Goal: Task Accomplishment & Management: Complete application form

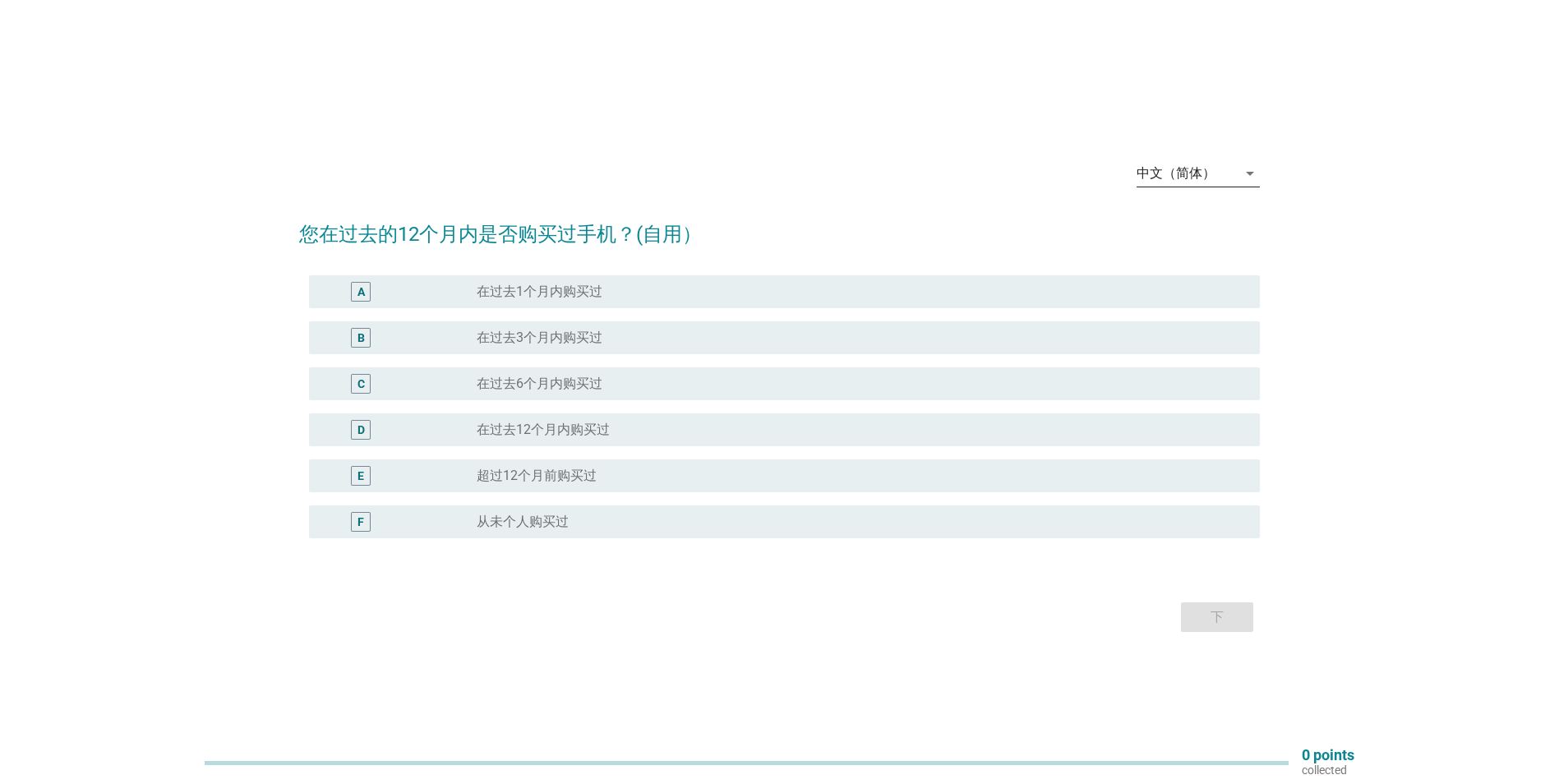
click at [1202, 175] on div "中文（简体）" at bounding box center [1176, 173] width 79 height 15
click at [1185, 217] on div "Bahasa Melayu" at bounding box center [1197, 225] width 97 height 19
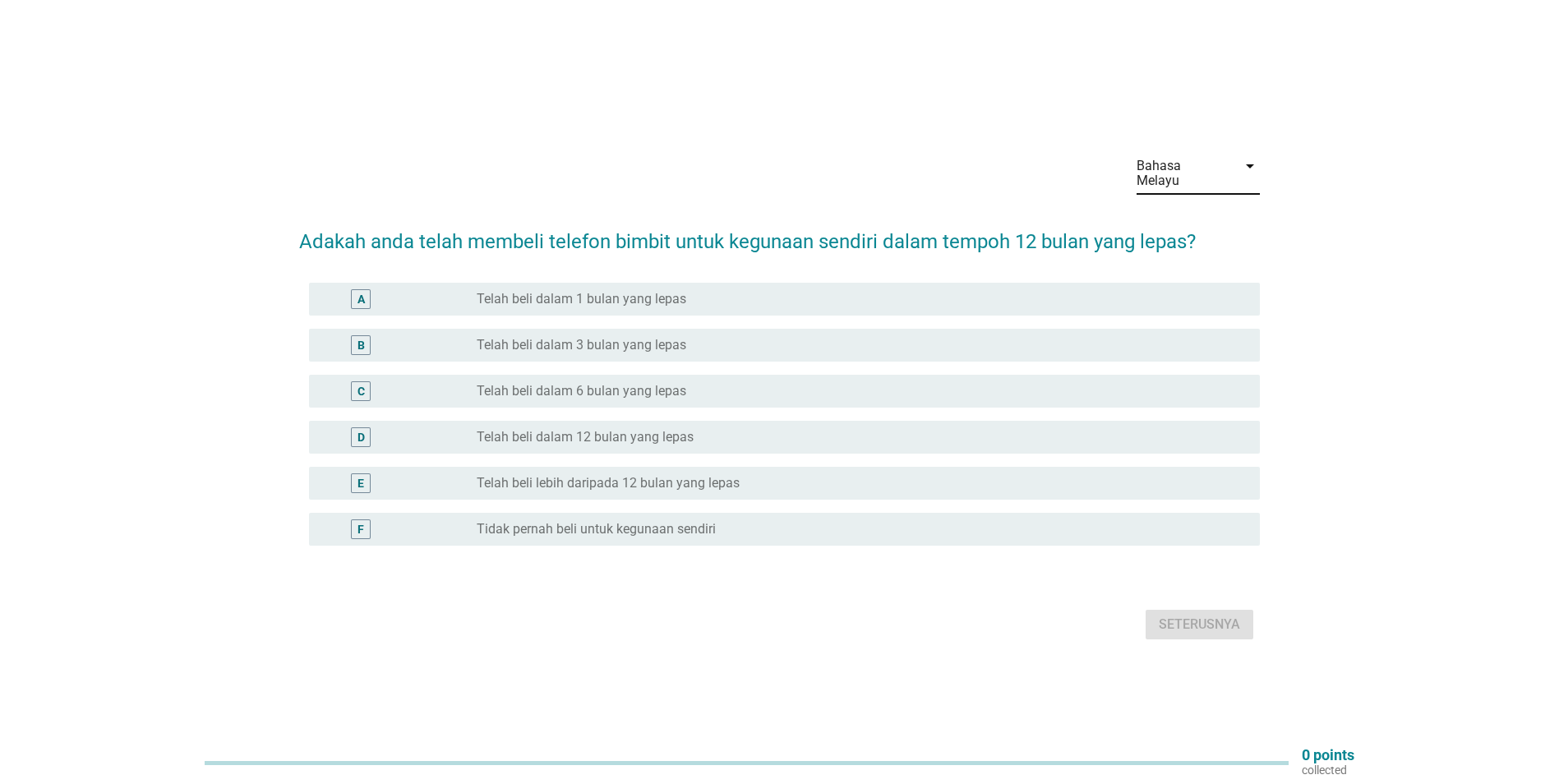
click at [671, 304] on div "A radio_button_unchecked Telah beli dalam 1 bulan yang lepas" at bounding box center [784, 299] width 951 height 33
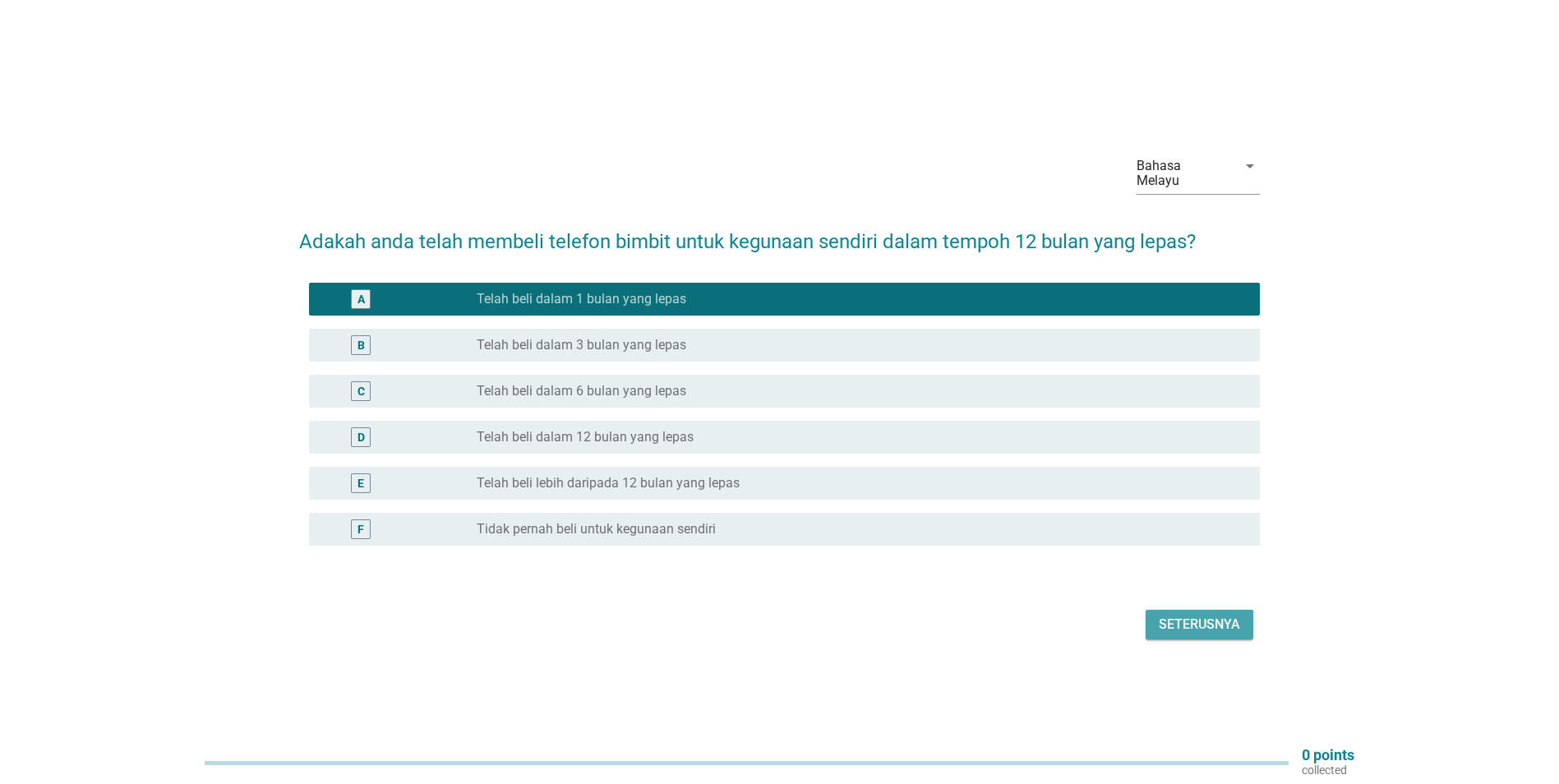
click at [1212, 610] on button "Seterusnya" at bounding box center [1199, 624] width 108 height 30
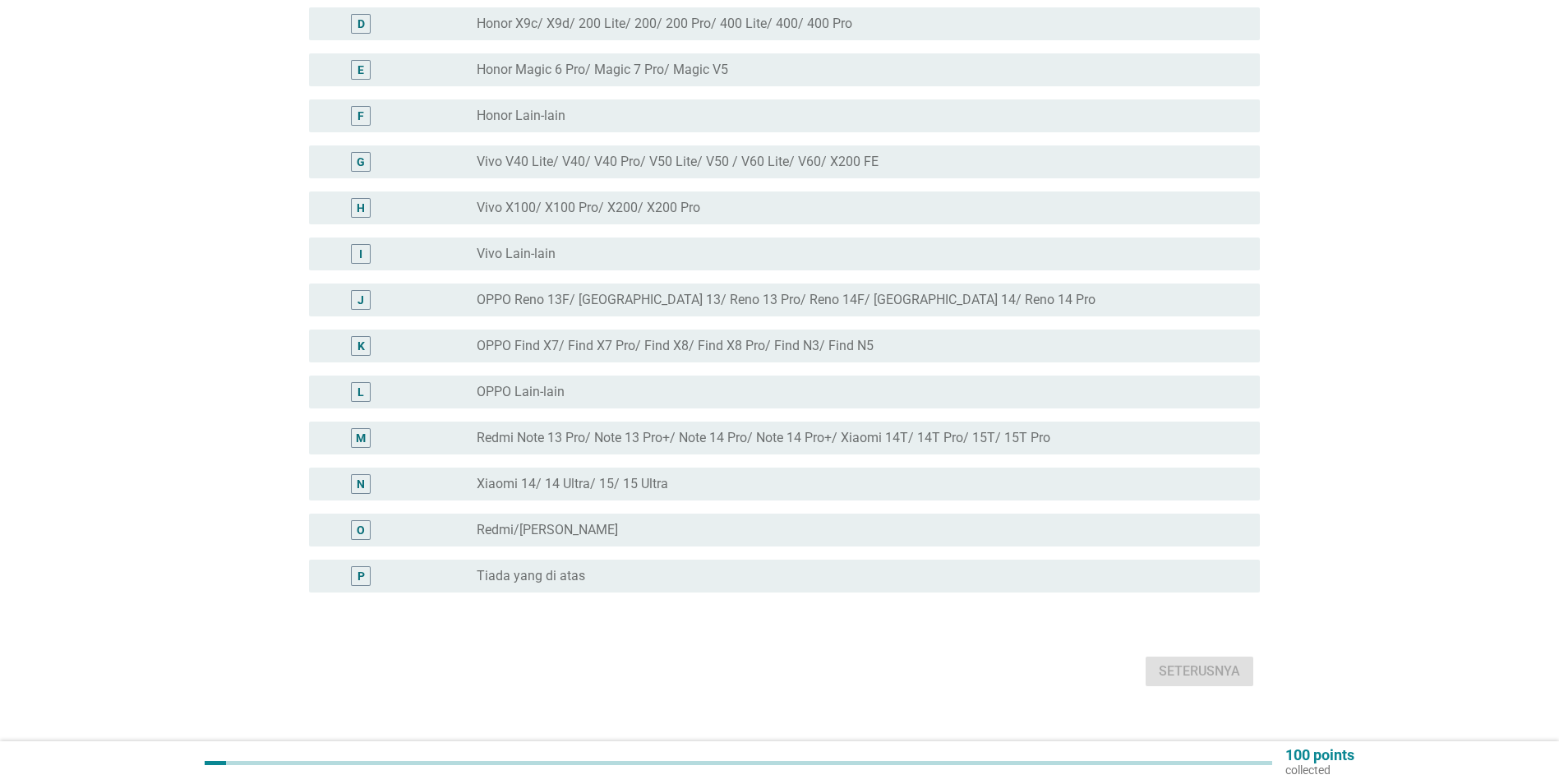
scroll to position [357, 0]
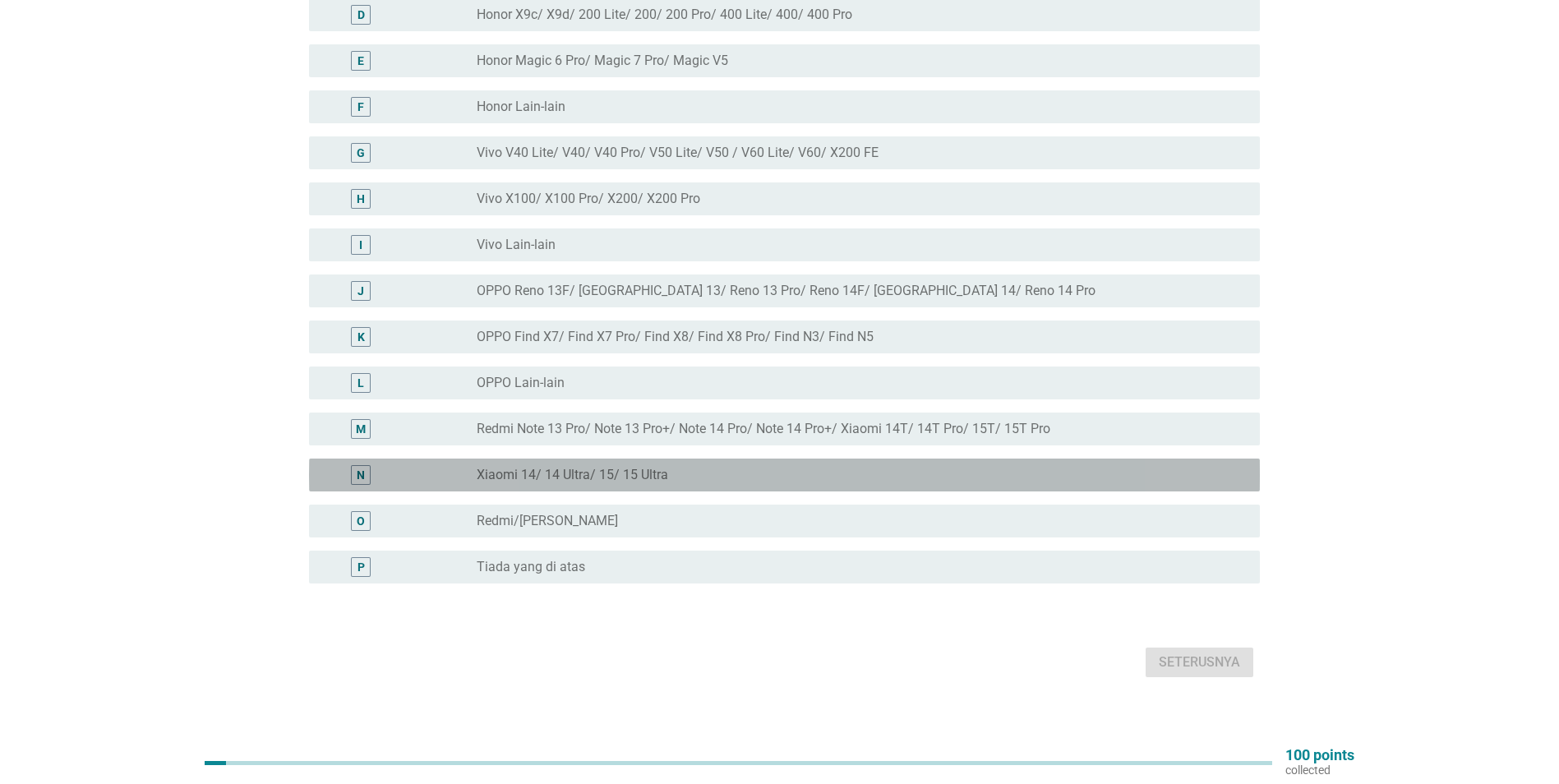
click at [680, 467] on div "radio_button_unchecked Xiaomi 14/ 14 Ultra/ 15/ 15 Ultra" at bounding box center [855, 475] width 756 height 17
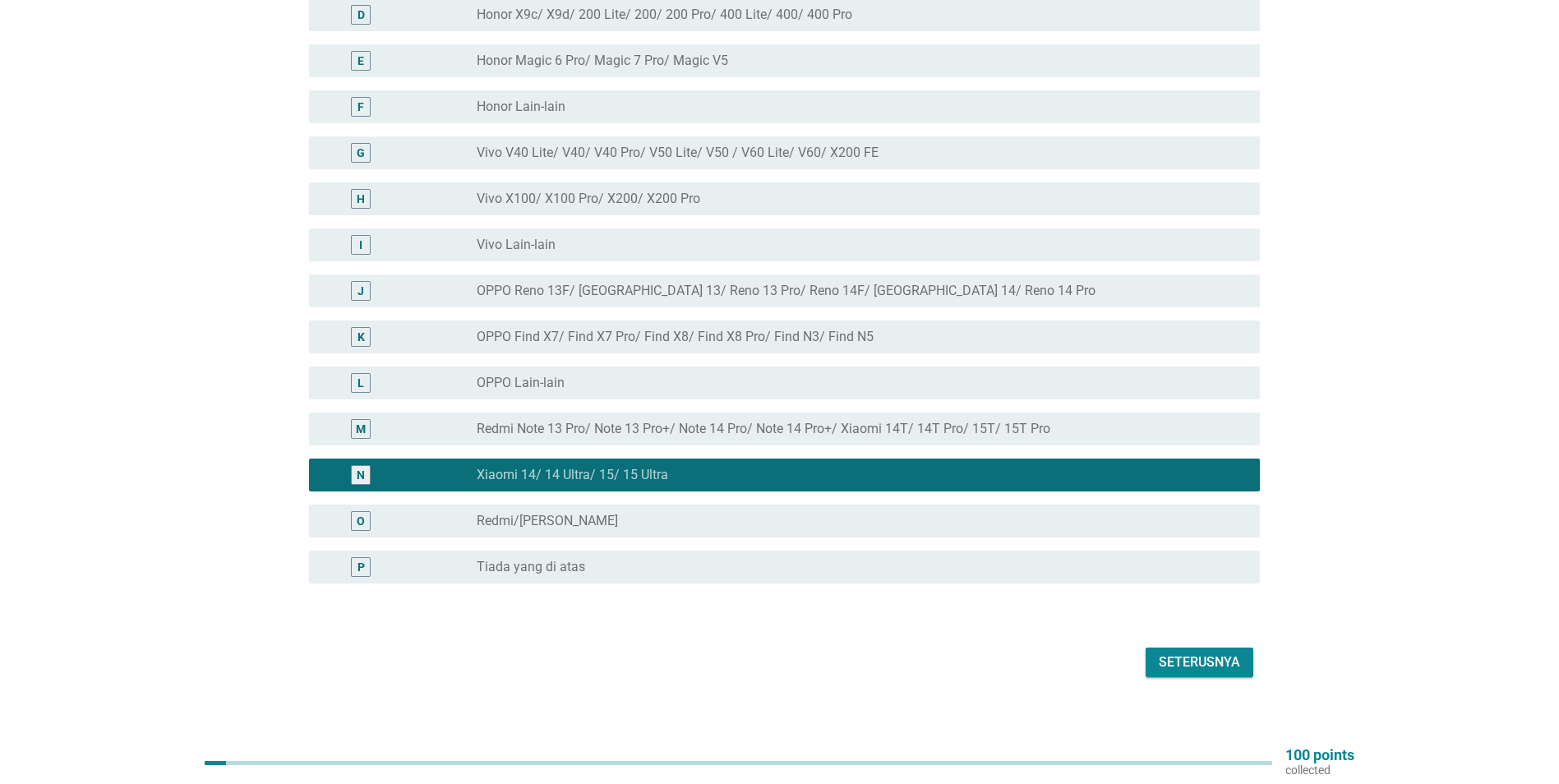
click at [1219, 652] on div "Seterusnya" at bounding box center [1199, 661] width 81 height 19
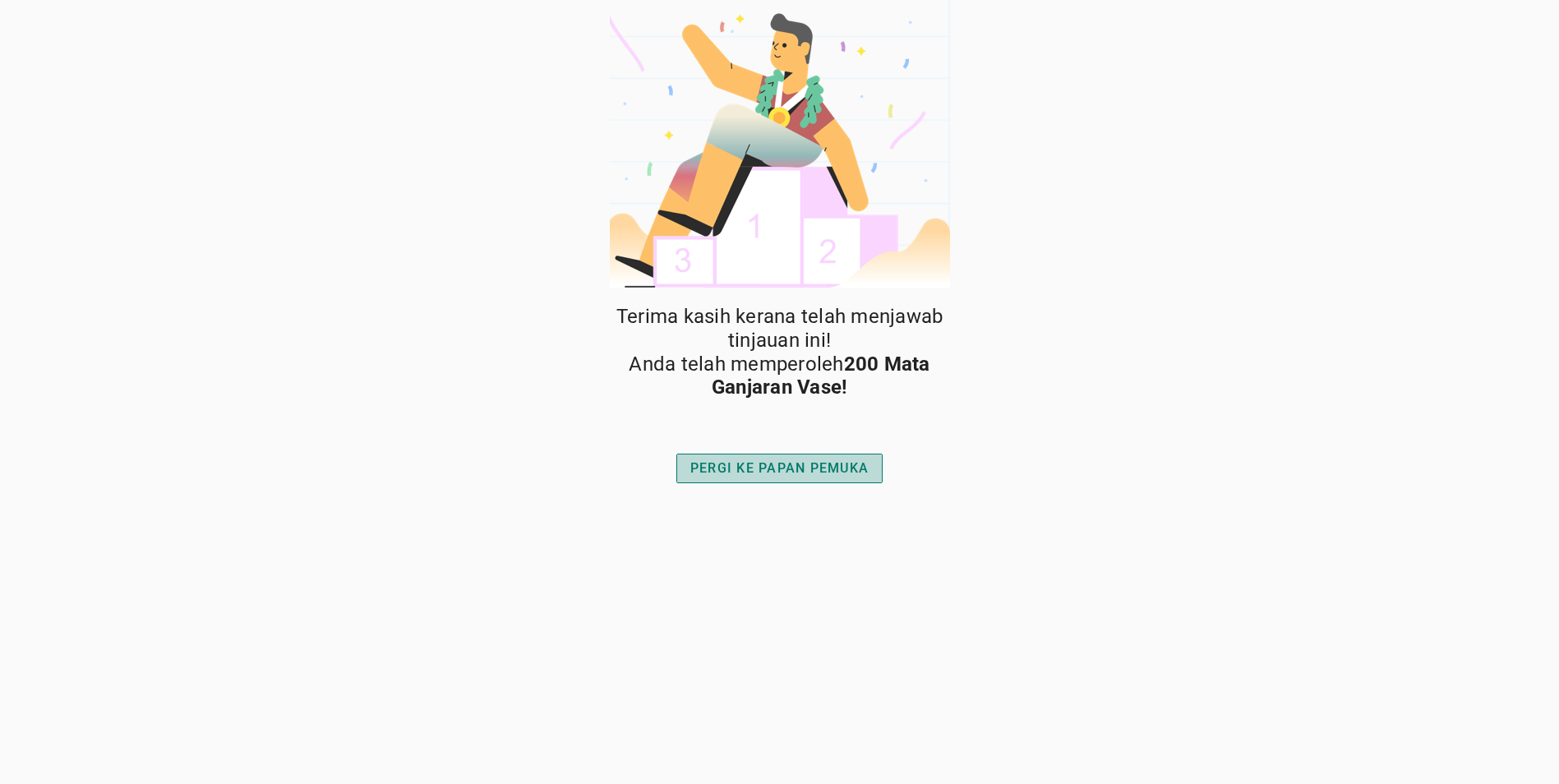
click at [815, 468] on div "PERGI KE PAPAN PEMUKA" at bounding box center [779, 468] width 178 height 19
